Goal: Check status: Check status

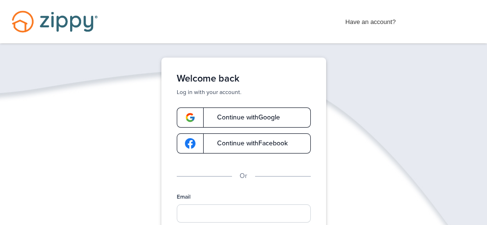
click at [240, 116] on span "Continue with Google" at bounding box center [243, 117] width 72 height 7
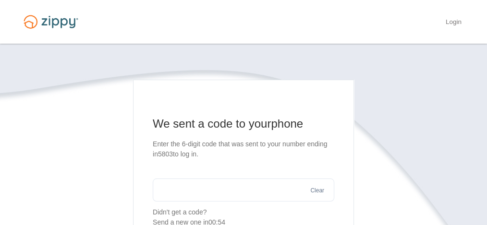
click at [216, 190] on input "text" at bounding box center [243, 190] width 181 height 23
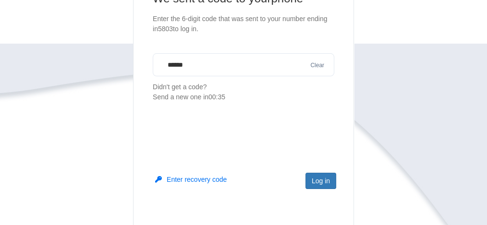
scroll to position [127, 0]
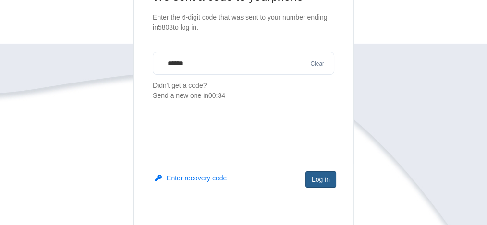
type input "******"
click at [322, 178] on button "Log in" at bounding box center [320, 179] width 31 height 16
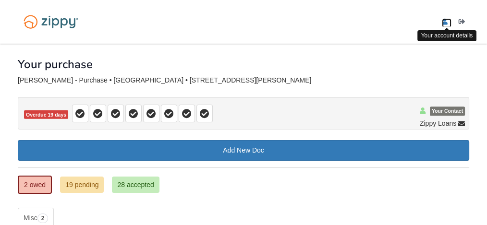
click at [444, 23] on icon "edit profile" at bounding box center [445, 22] width 6 height 7
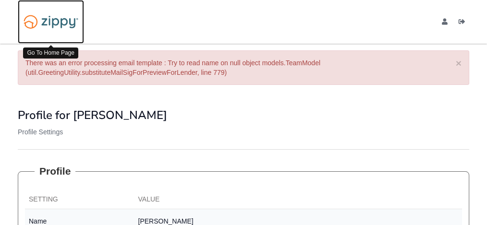
click at [50, 19] on img at bounding box center [51, 22] width 66 height 23
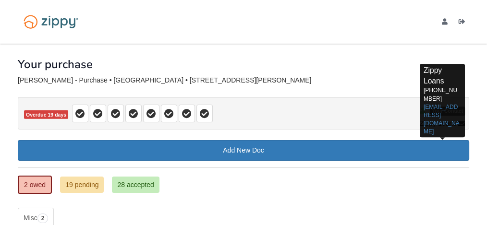
click at [436, 124] on span "Zippy Loans" at bounding box center [437, 124] width 36 height 10
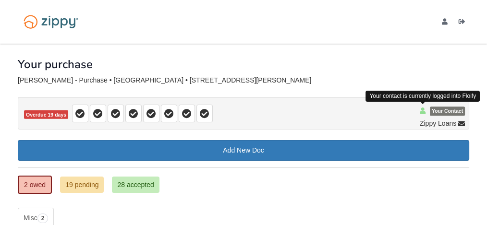
click at [421, 110] on icon at bounding box center [422, 111] width 6 height 7
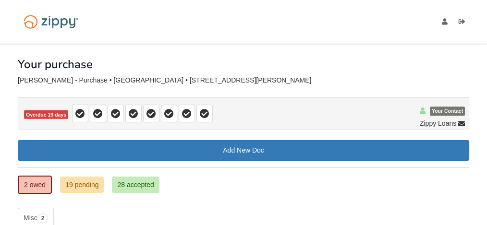
click at [442, 109] on span "Your Contact" at bounding box center [447, 111] width 35 height 9
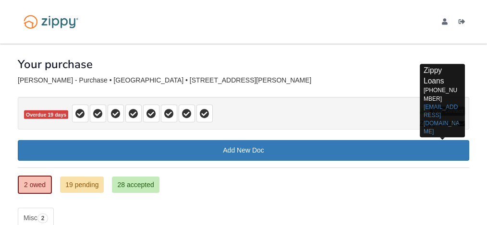
click at [462, 122] on icon at bounding box center [461, 124] width 7 height 7
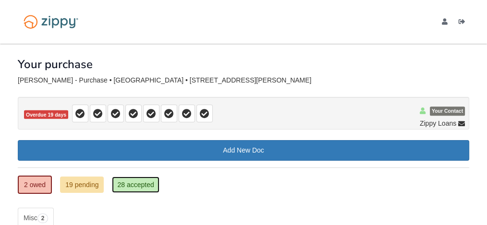
click at [137, 183] on link "28 accepted" at bounding box center [135, 185] width 47 height 16
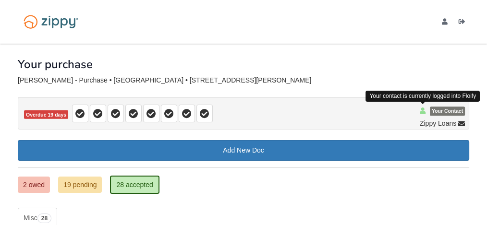
click at [423, 110] on icon at bounding box center [422, 111] width 6 height 7
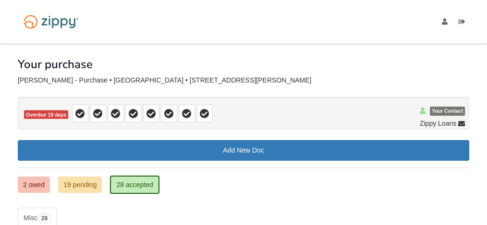
click at [445, 110] on span "Your Contact" at bounding box center [447, 111] width 35 height 9
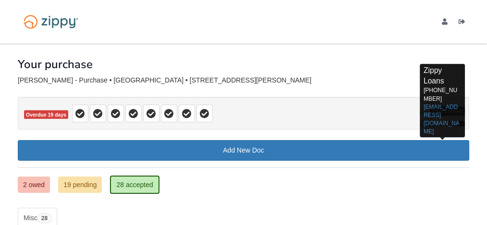
click at [462, 122] on icon at bounding box center [461, 124] width 7 height 7
click at [442, 104] on link "[EMAIL_ADDRESS][DOMAIN_NAME]" at bounding box center [441, 119] width 36 height 31
click at [460, 123] on icon at bounding box center [461, 124] width 7 height 7
